Goal: Task Accomplishment & Management: Use online tool/utility

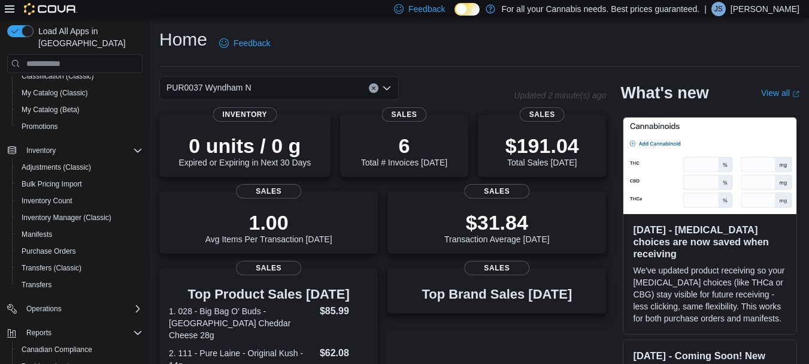
scroll to position [137, 0]
click at [54, 246] on span "Purchase Orders" at bounding box center [49, 251] width 55 height 10
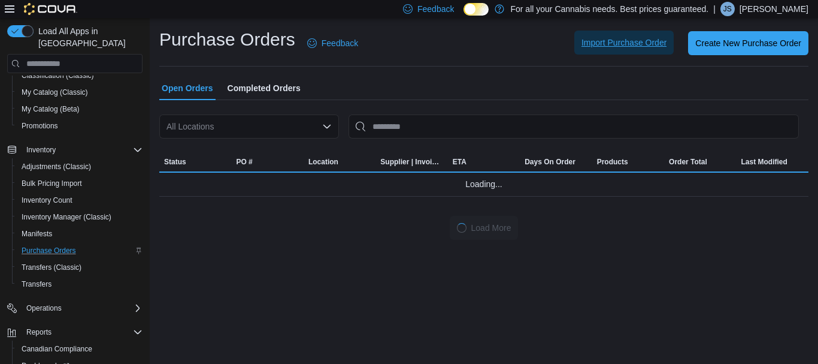
click at [615, 41] on span "Import Purchase Order" at bounding box center [624, 43] width 85 height 12
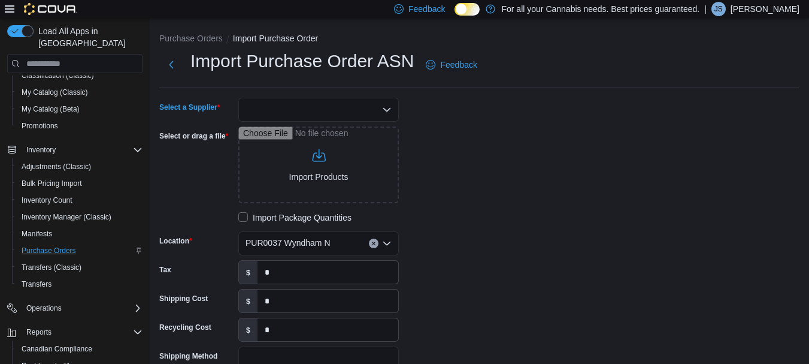
click at [277, 111] on div at bounding box center [318, 110] width 161 height 24
type input "***"
click at [270, 133] on span "OCS" at bounding box center [326, 130] width 132 height 12
click at [318, 179] on input "Select or drag a file" at bounding box center [318, 164] width 161 height 77
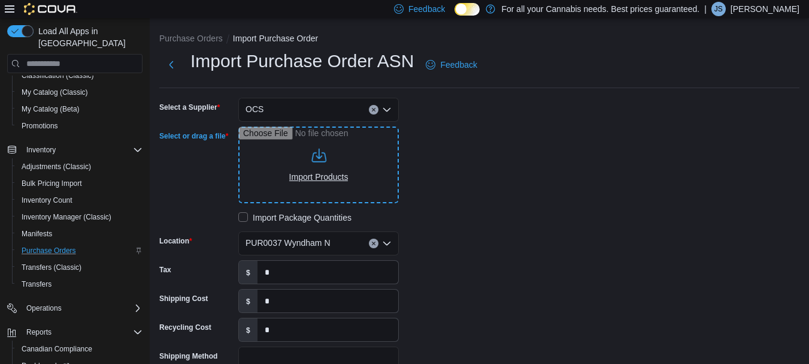
type input "**********"
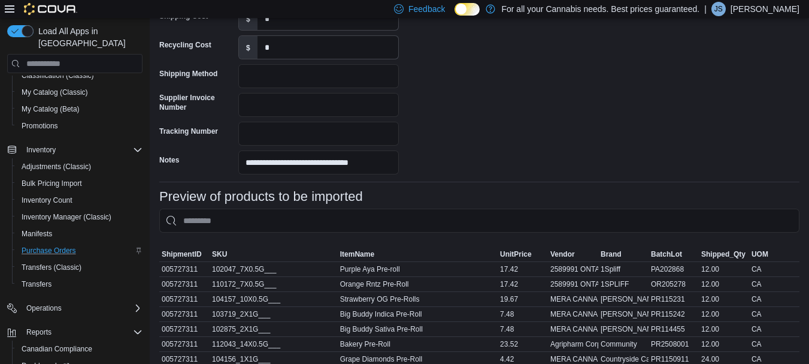
scroll to position [632, 0]
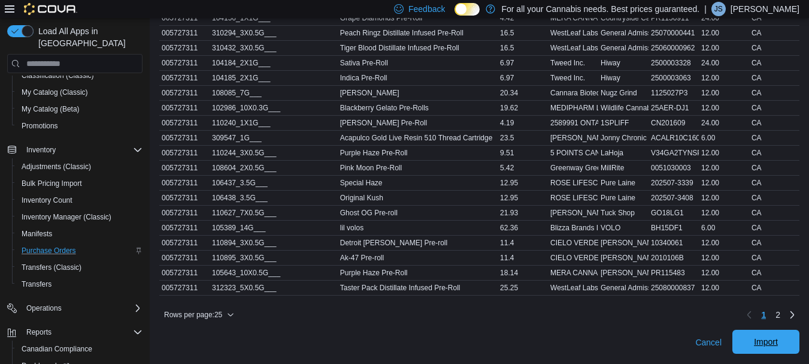
click at [793, 344] on span "Import" at bounding box center [766, 342] width 53 height 24
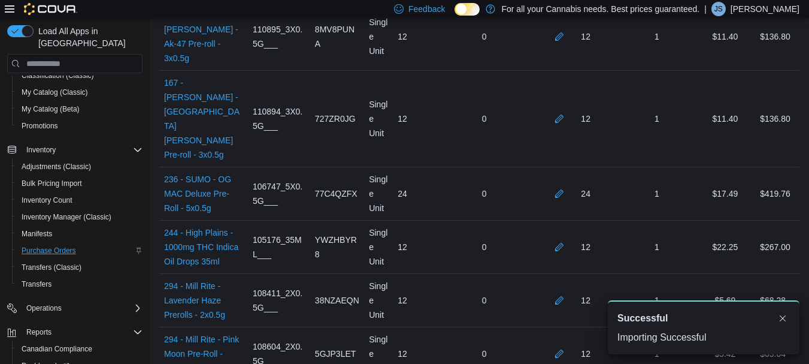
scroll to position [2151, 0]
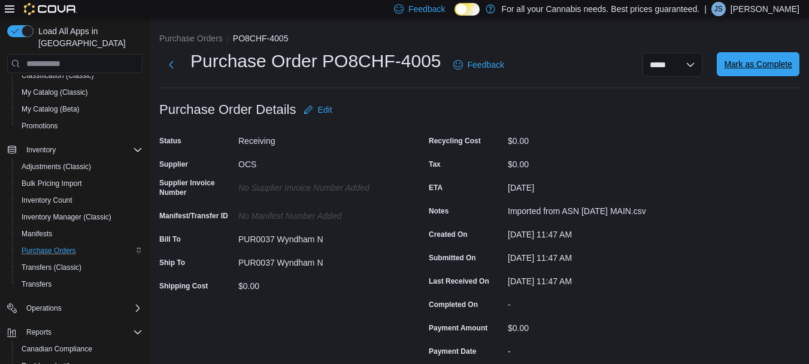
click at [761, 60] on span "Mark as Complete" at bounding box center [758, 64] width 68 height 12
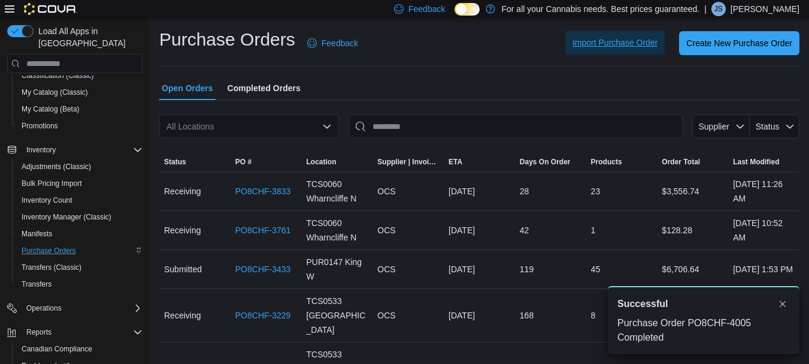
click at [605, 44] on span "Import Purchase Order" at bounding box center [615, 43] width 85 height 12
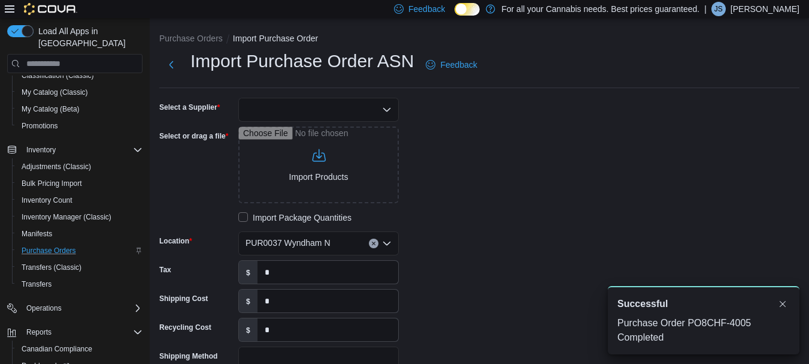
click at [319, 114] on div at bounding box center [318, 110] width 161 height 24
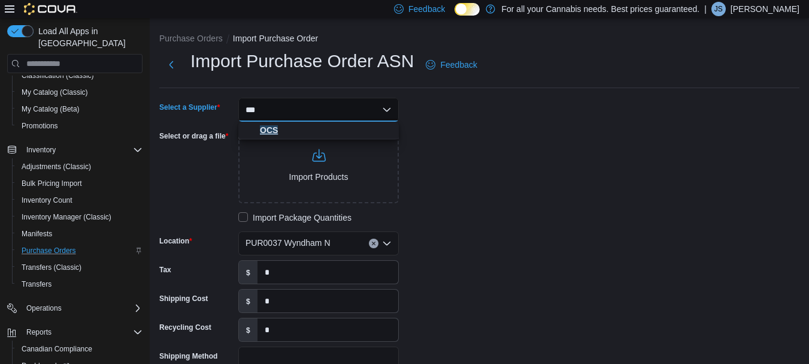
type input "***"
click at [279, 124] on span "OCS" at bounding box center [326, 130] width 132 height 12
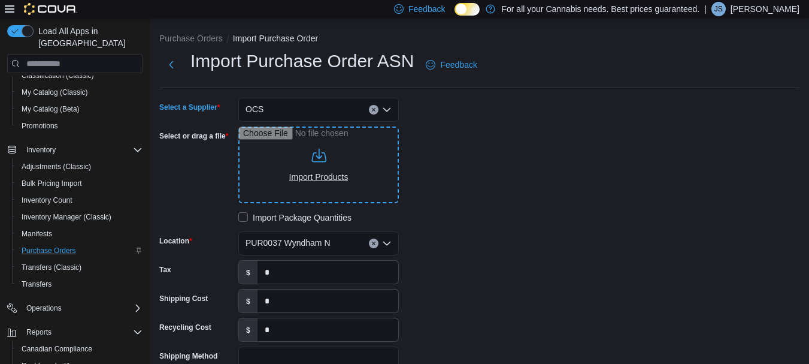
click at [318, 168] on input "Select or drag a file" at bounding box center [318, 164] width 161 height 77
type input "**********"
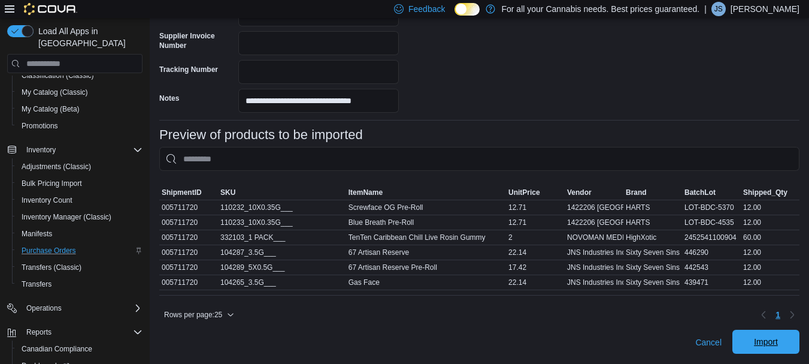
click at [774, 335] on span "Import" at bounding box center [766, 342] width 53 height 24
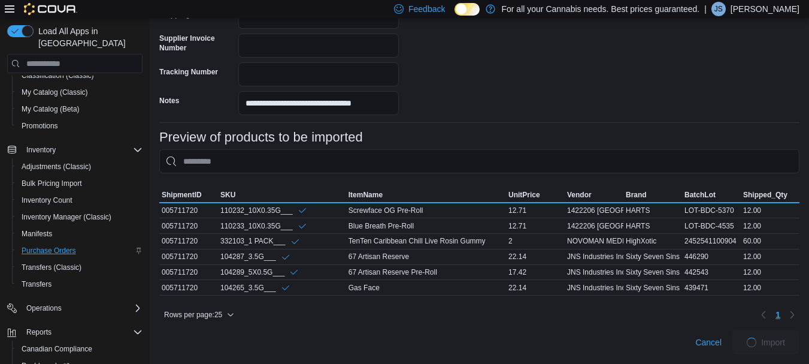
scroll to position [351, 0]
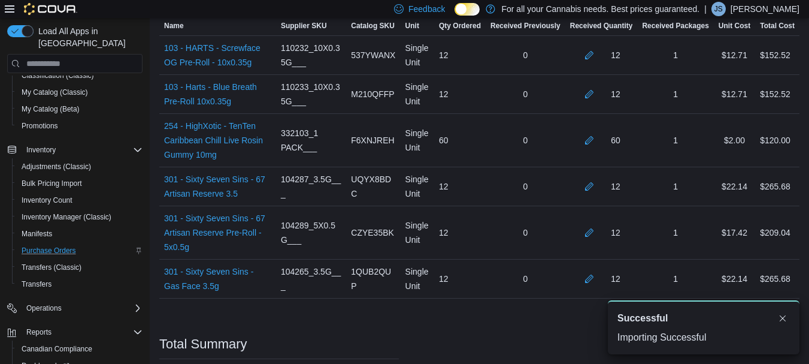
scroll to position [462, 0]
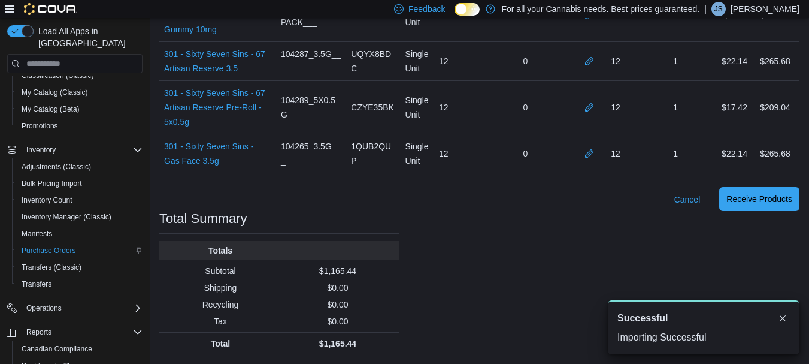
click at [763, 195] on span "Receive Products" at bounding box center [760, 199] width 66 height 12
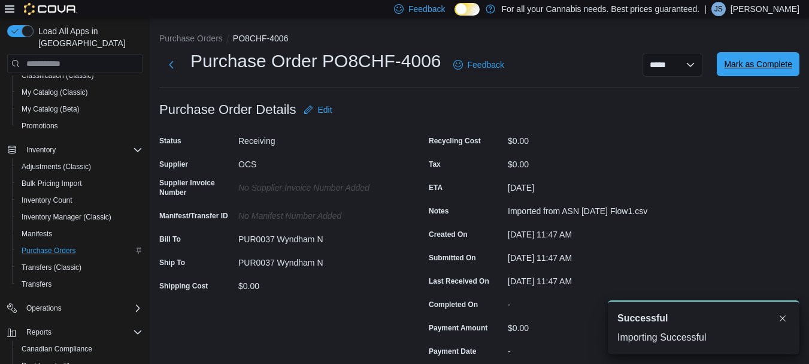
click at [762, 62] on span "Mark as Complete" at bounding box center [758, 64] width 68 height 12
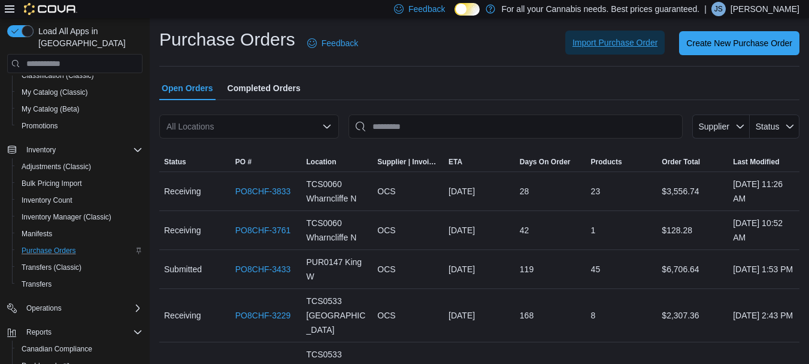
click at [612, 47] on span "Import Purchase Order" at bounding box center [615, 43] width 85 height 12
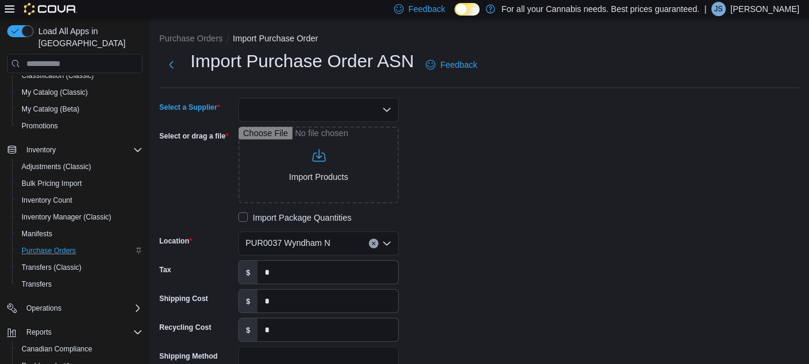
click at [279, 105] on div at bounding box center [318, 110] width 161 height 24
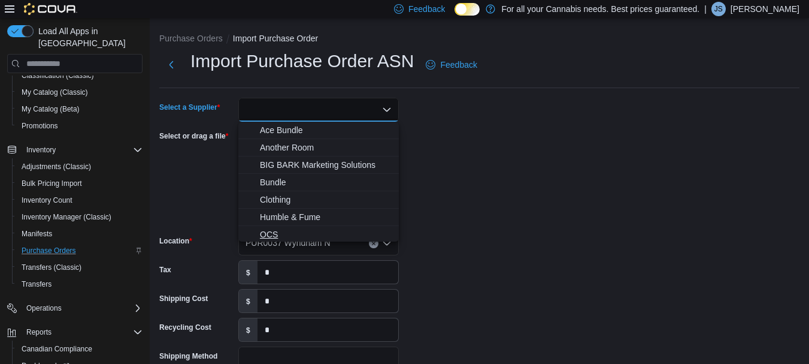
click at [270, 229] on span "OCS" at bounding box center [326, 234] width 132 height 12
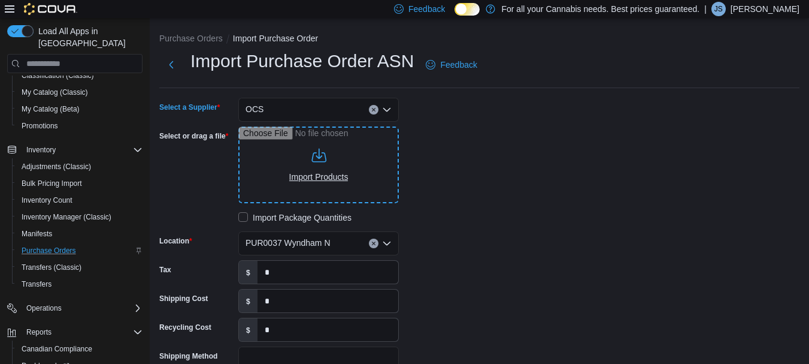
click at [292, 175] on input "Select or drag a file" at bounding box center [318, 164] width 161 height 77
type input "**********"
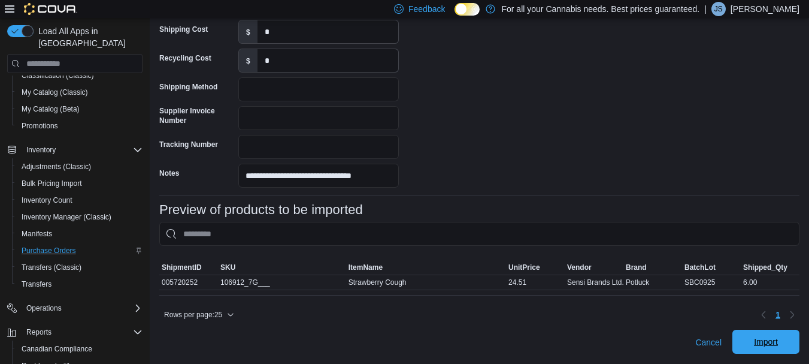
click at [778, 346] on span "Import" at bounding box center [766, 342] width 24 height 12
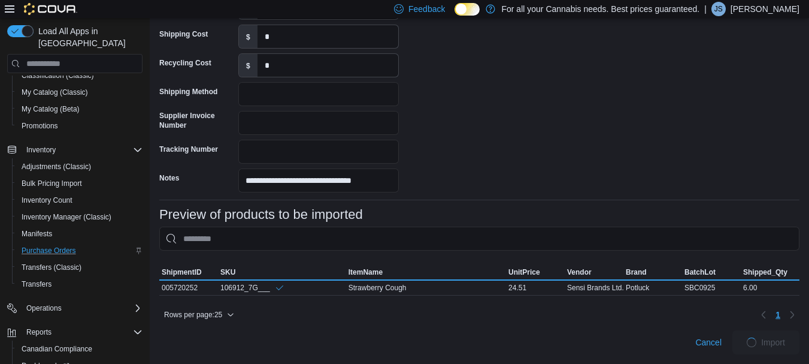
scroll to position [273, 0]
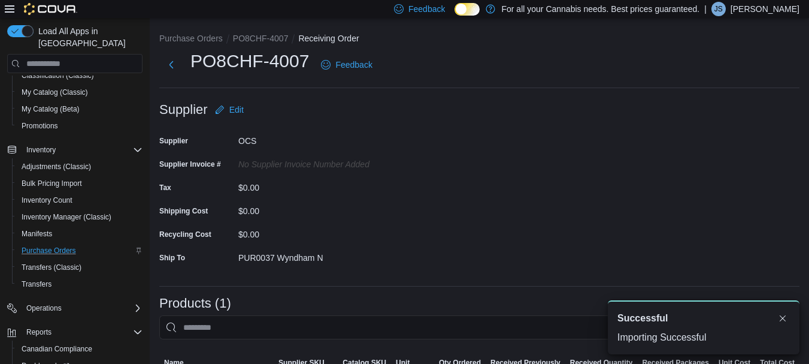
scroll to position [238, 0]
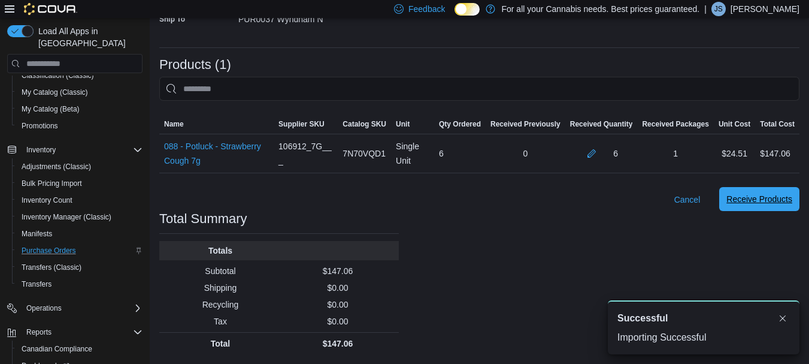
click at [743, 194] on span "Receive Products" at bounding box center [760, 199] width 66 height 12
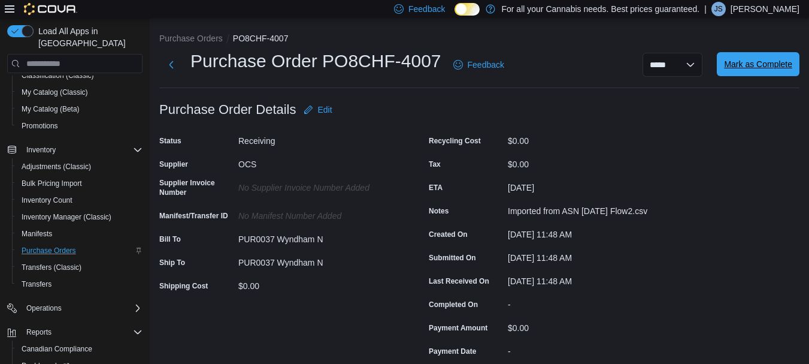
click at [758, 56] on span "Mark as Complete" at bounding box center [758, 64] width 68 height 24
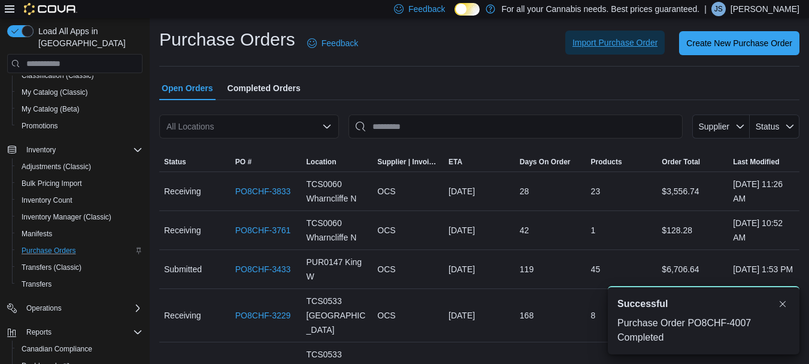
click at [610, 47] on span "Import Purchase Order" at bounding box center [615, 43] width 85 height 12
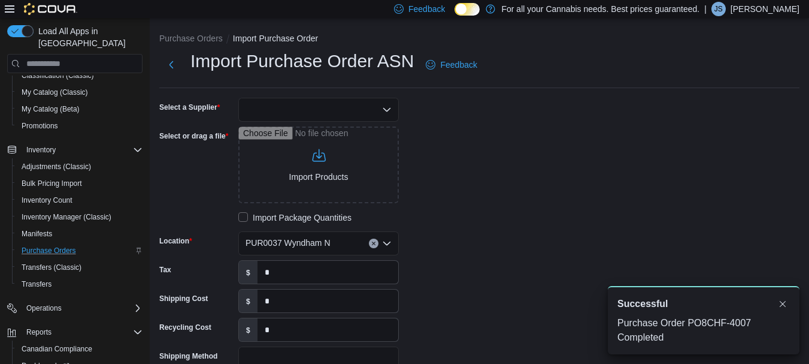
click at [270, 106] on div at bounding box center [318, 110] width 161 height 24
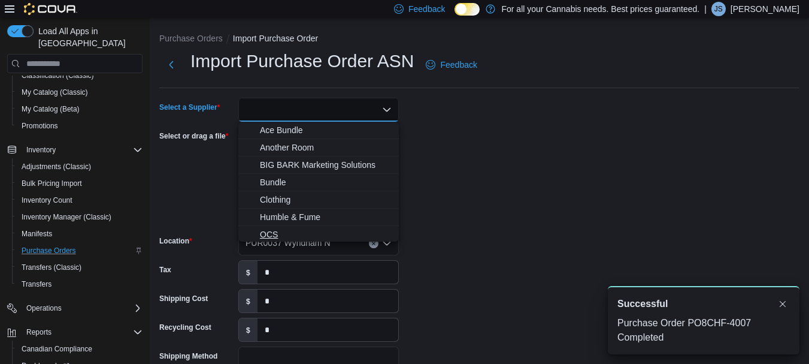
click at [274, 229] on span "OCS" at bounding box center [326, 234] width 132 height 12
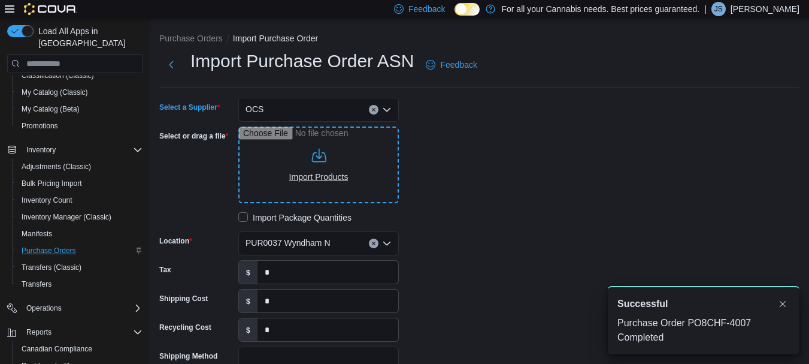
click at [310, 147] on input "Select or drag a file" at bounding box center [318, 164] width 161 height 77
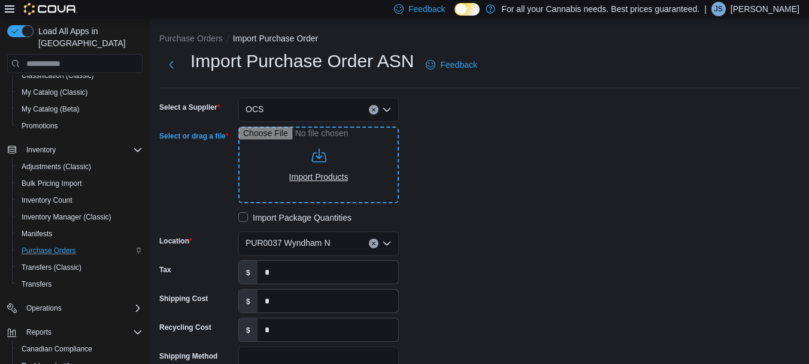
type input "**********"
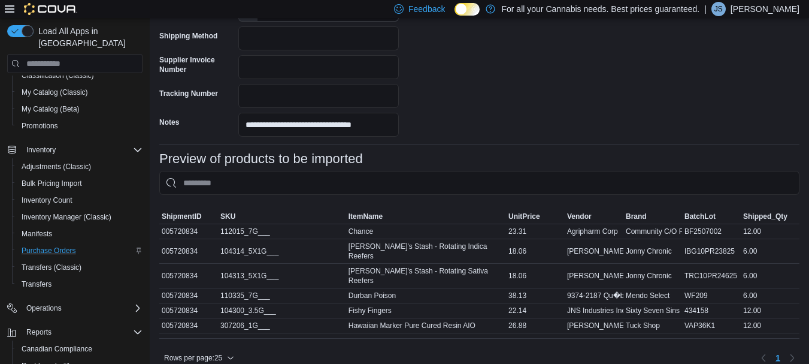
scroll to position [353, 0]
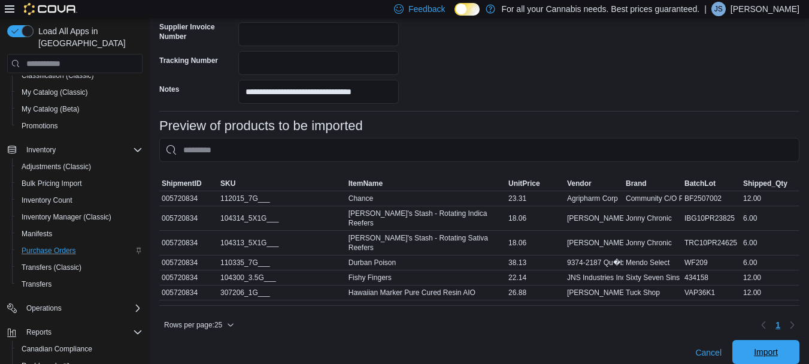
click at [753, 340] on span "Import" at bounding box center [766, 352] width 53 height 24
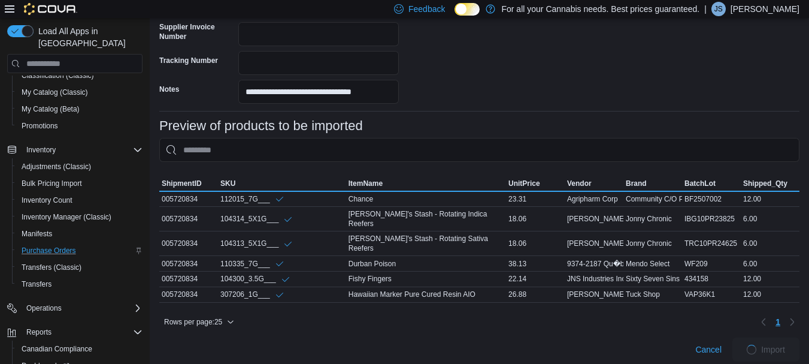
scroll to position [351, 0]
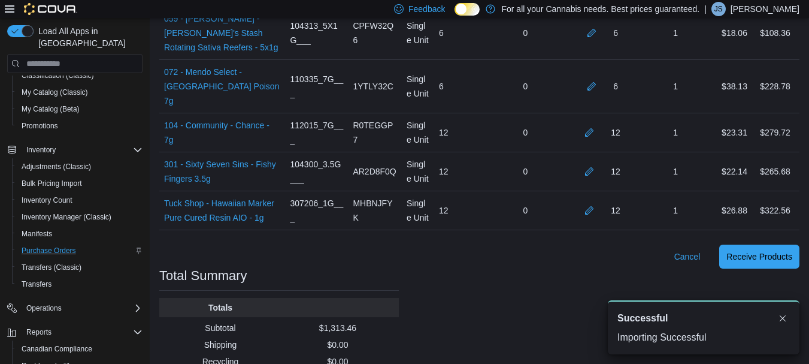
scroll to position [462, 0]
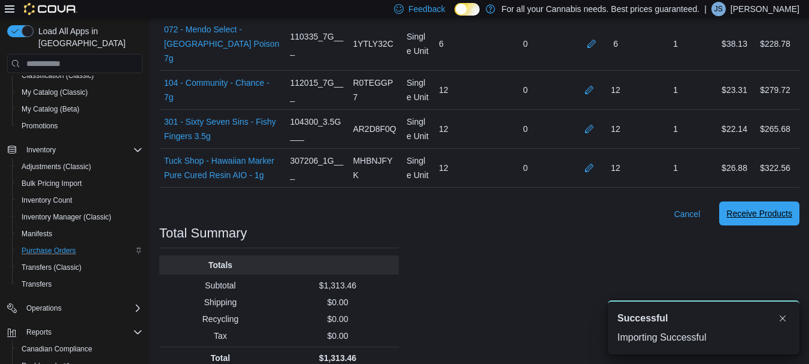
click at [762, 207] on span "Receive Products" at bounding box center [760, 213] width 66 height 12
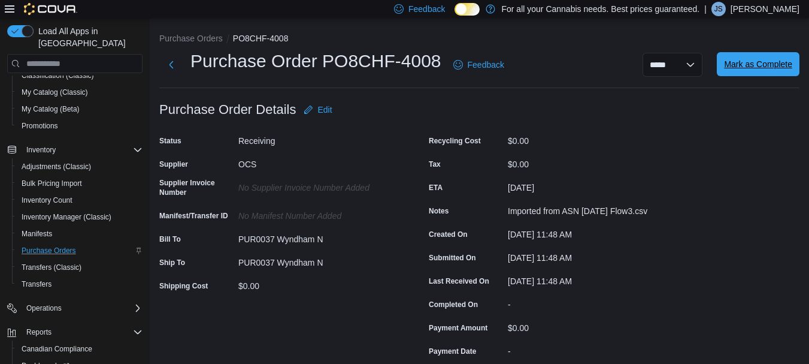
click at [753, 67] on span "Mark as Complete" at bounding box center [758, 64] width 68 height 12
